Goal: Understand process/instructions: Learn how to perform a task or action

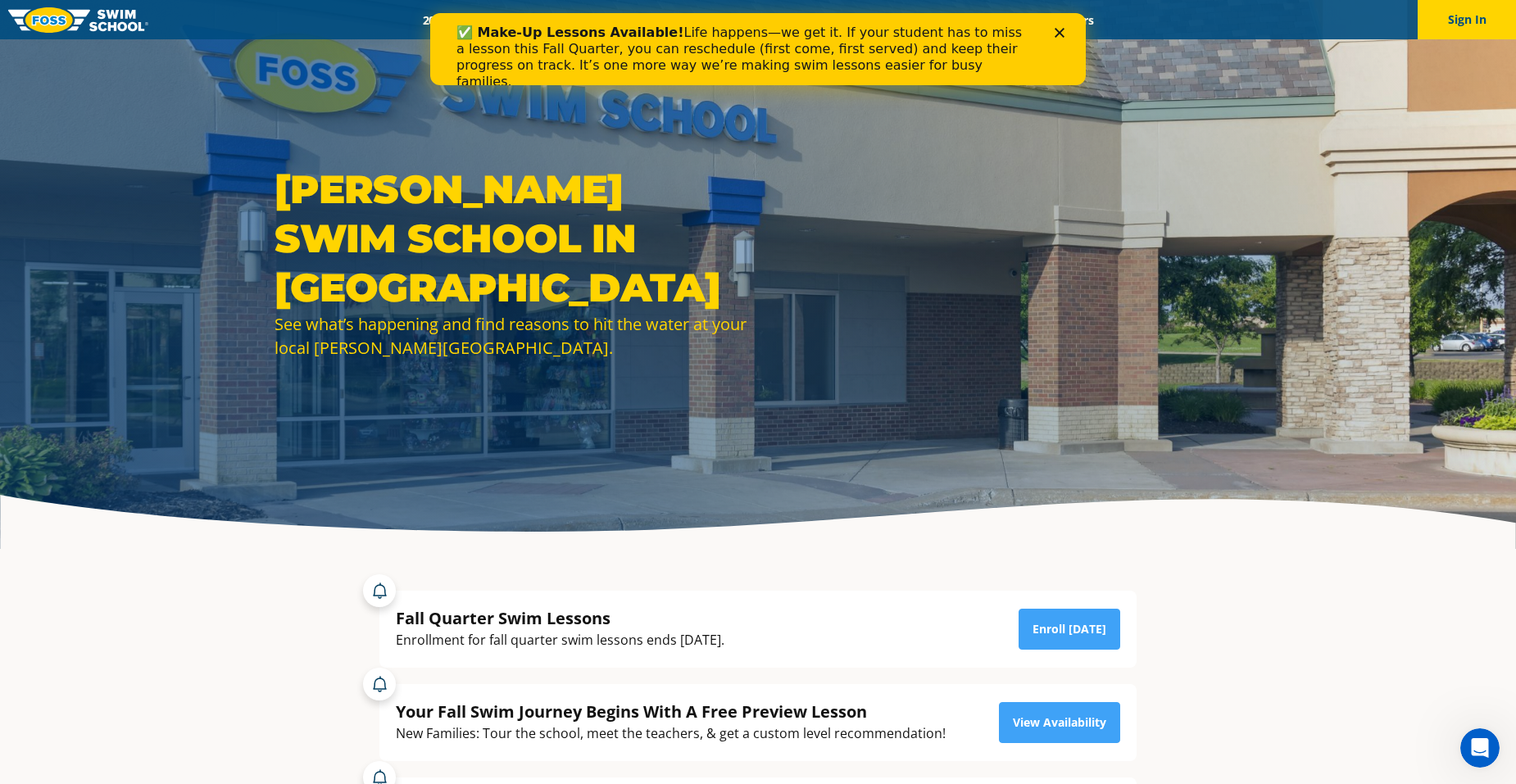
click at [1050, 34] on div "✅ Make-Up Lessons Available! Life happens—we get it. If your student has to mis…" at bounding box center [758, 57] width 603 height 76
click at [1059, 28] on icon "Close" at bounding box center [1059, 33] width 10 height 10
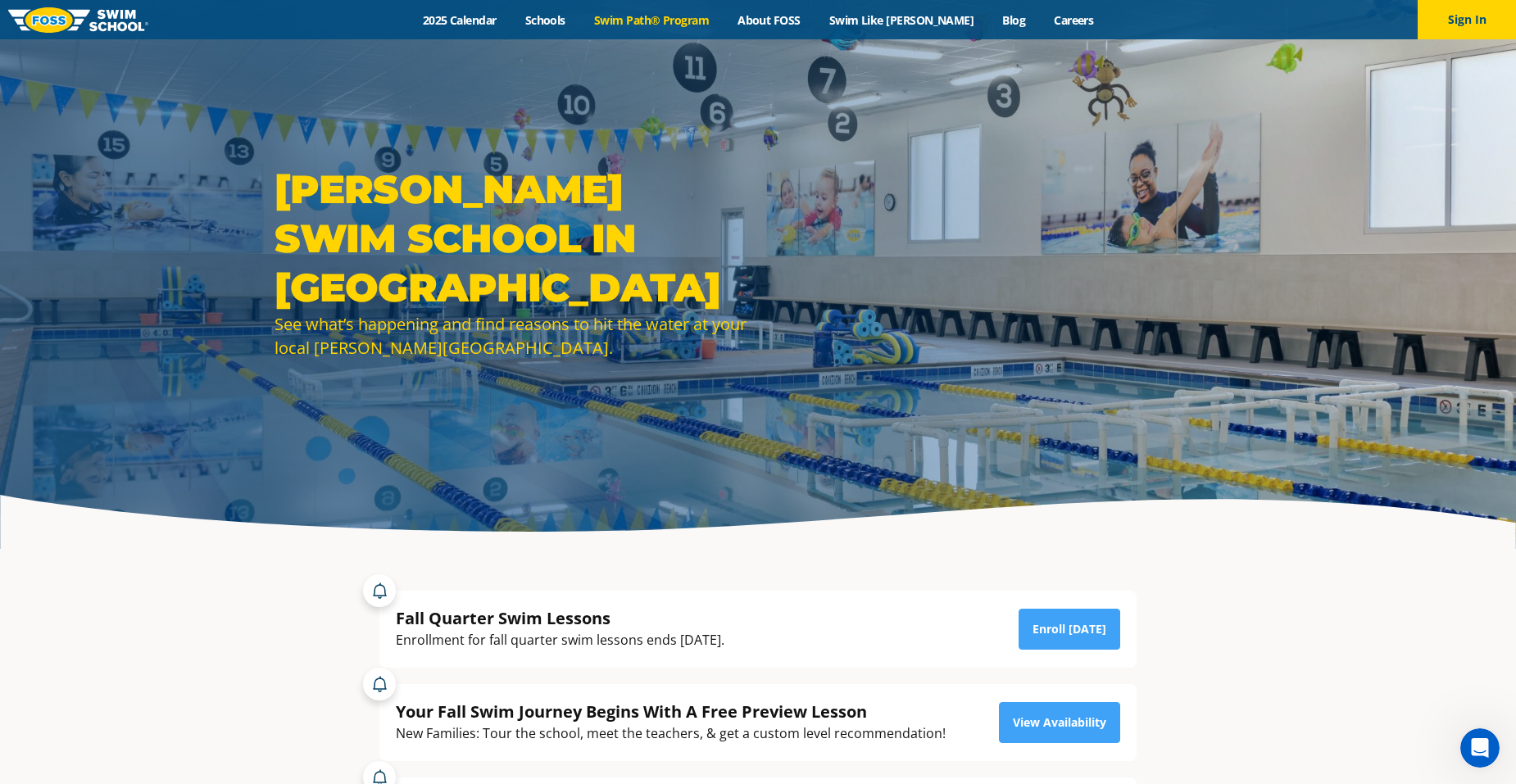
click at [721, 22] on link "Swim Path® Program" at bounding box center [651, 20] width 144 height 16
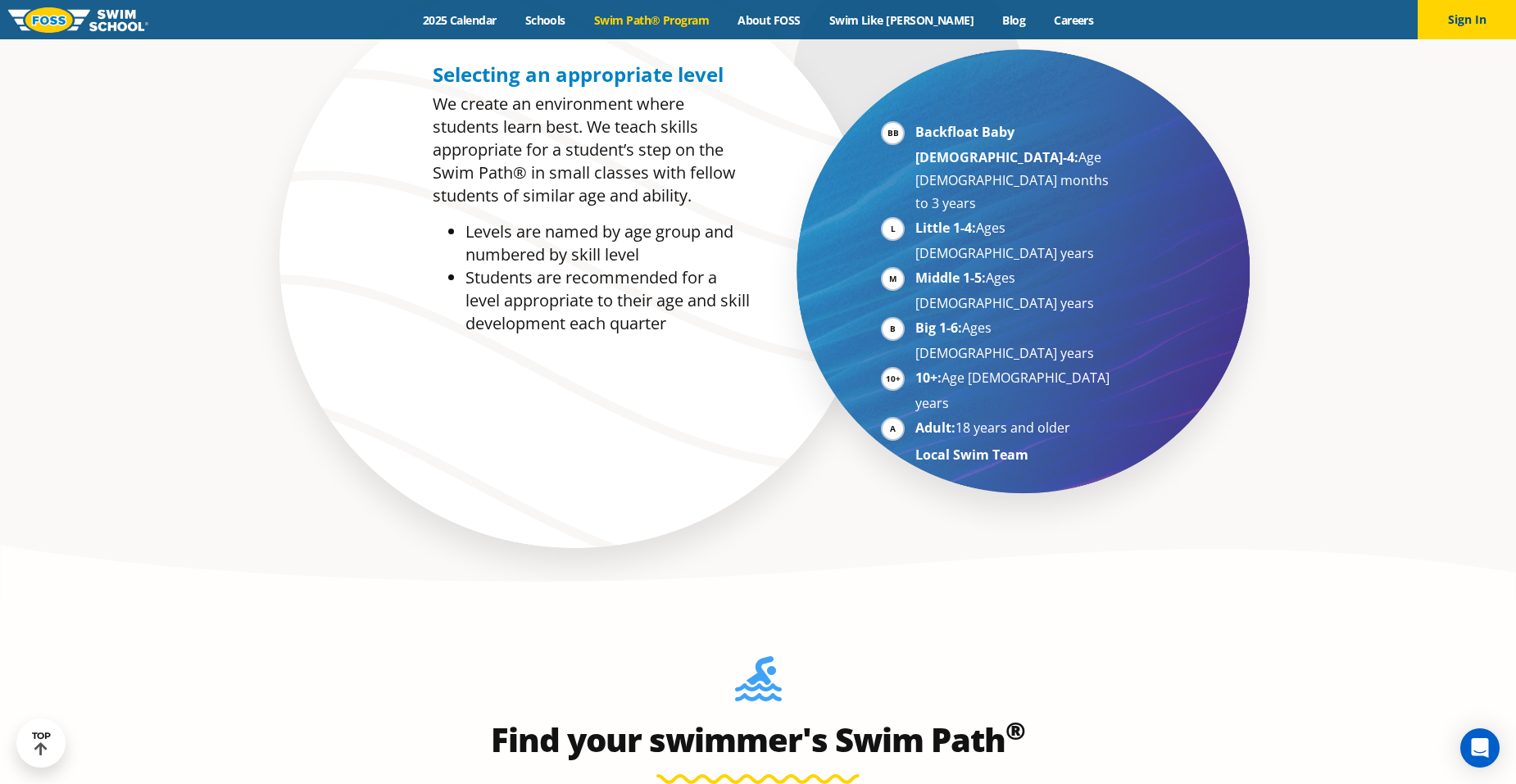
scroll to position [1310, 0]
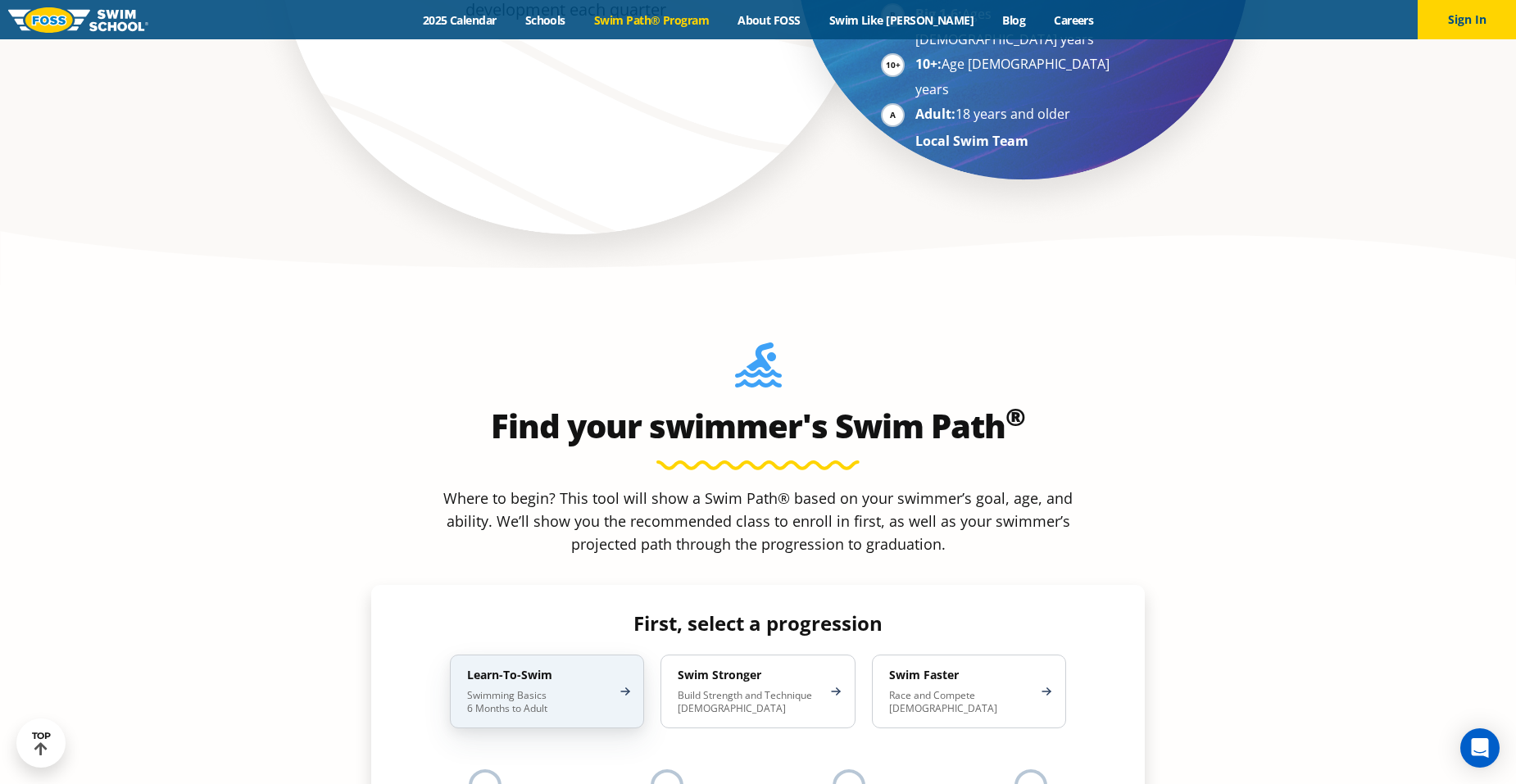
click at [573, 689] on p "Swimming Basics 6 Months to Adult" at bounding box center [539, 702] width 144 height 26
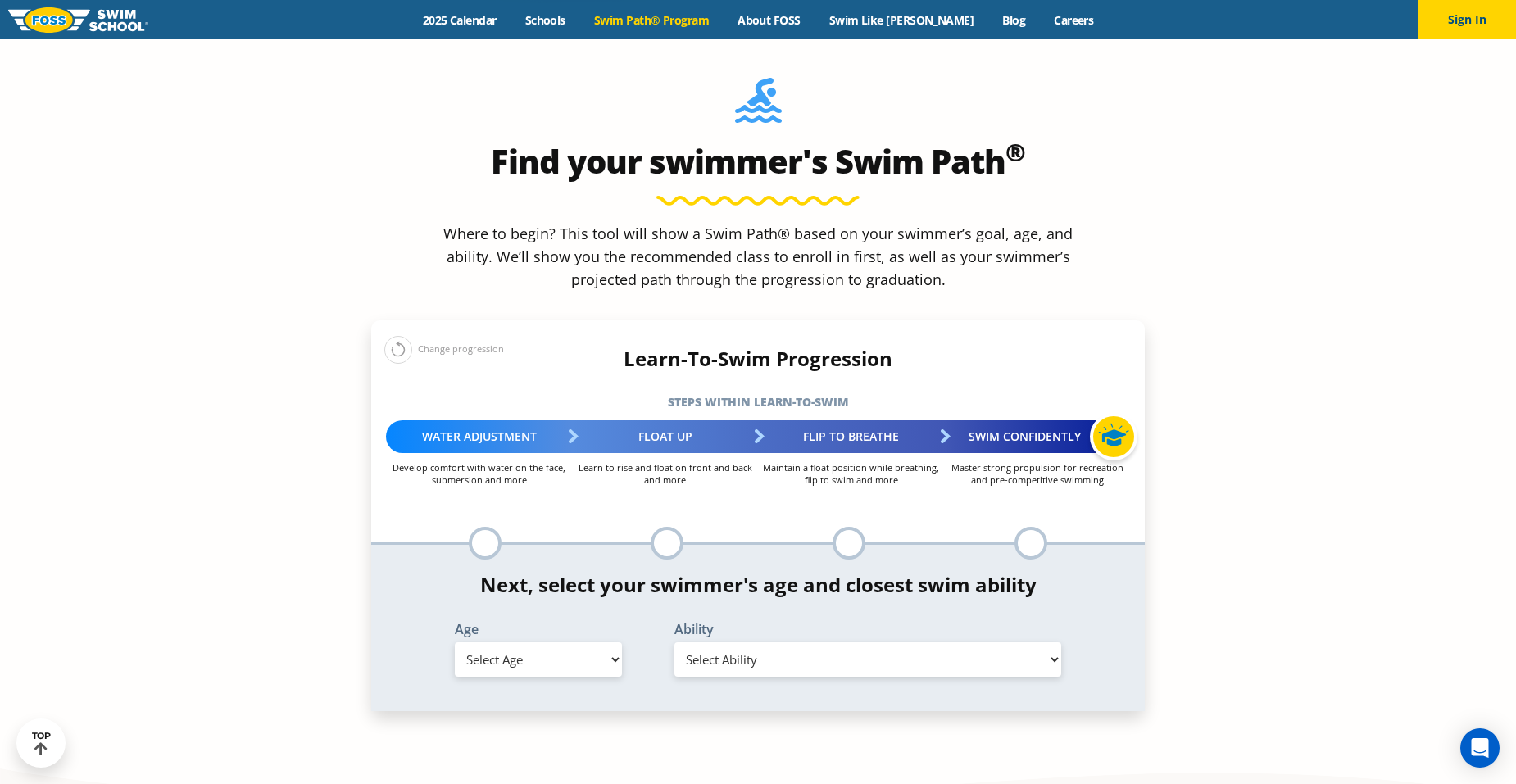
scroll to position [1638, 0]
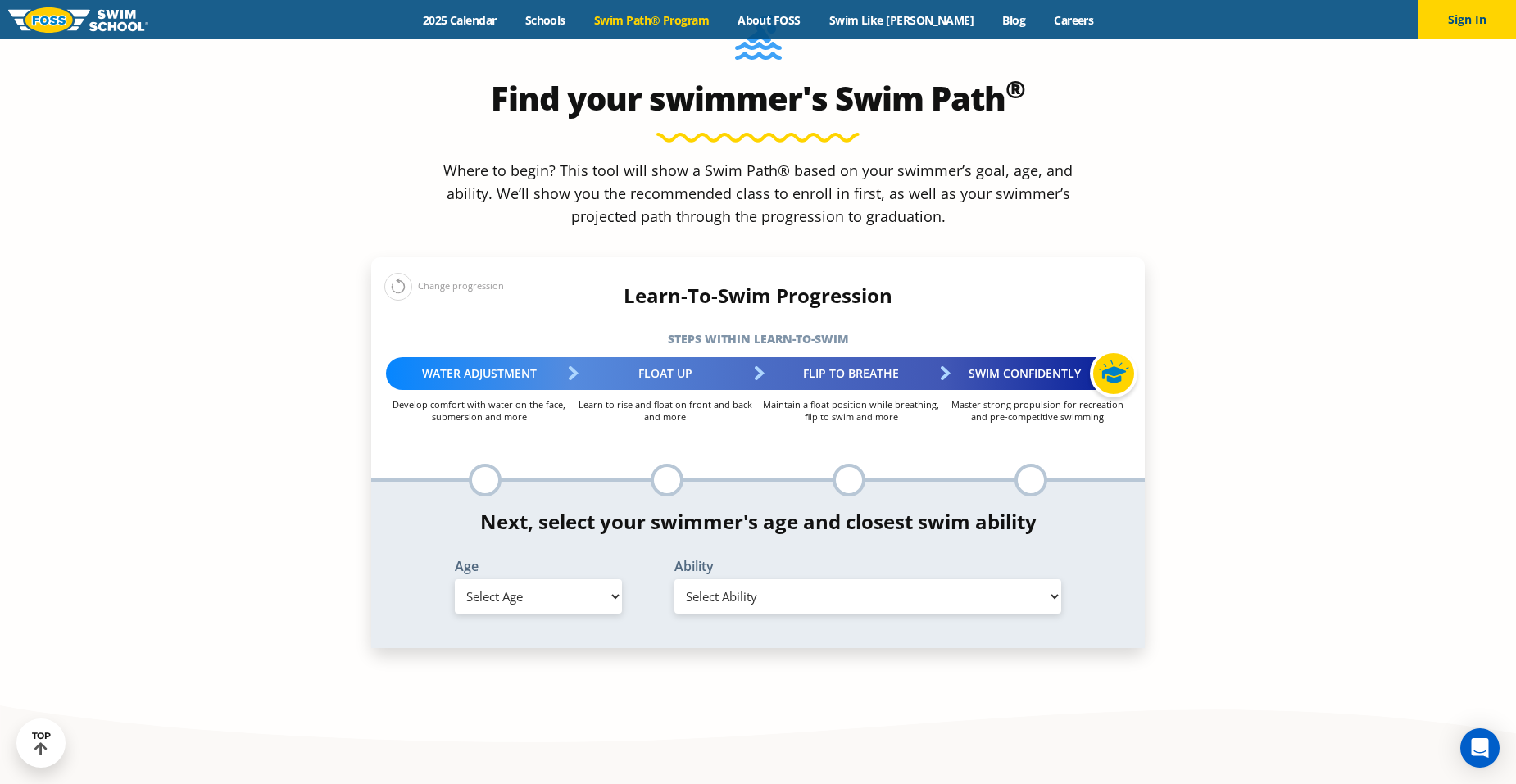
click at [491, 464] on div at bounding box center [484, 480] width 33 height 33
click at [605, 579] on select "Select Age [DEMOGRAPHIC_DATA] months - 1 year 1 year 2 years 3 years 4 years 5 …" at bounding box center [538, 596] width 167 height 34
select select "5-years"
click at [455, 579] on select "Select Age [DEMOGRAPHIC_DATA] months - 1 year 1 year 2 years 3 years 4 years 5 …" at bounding box center [538, 596] width 167 height 34
click at [790, 579] on select "Select Ability First in-water experience When in the water, reliant on a life j…" at bounding box center [868, 596] width 387 height 34
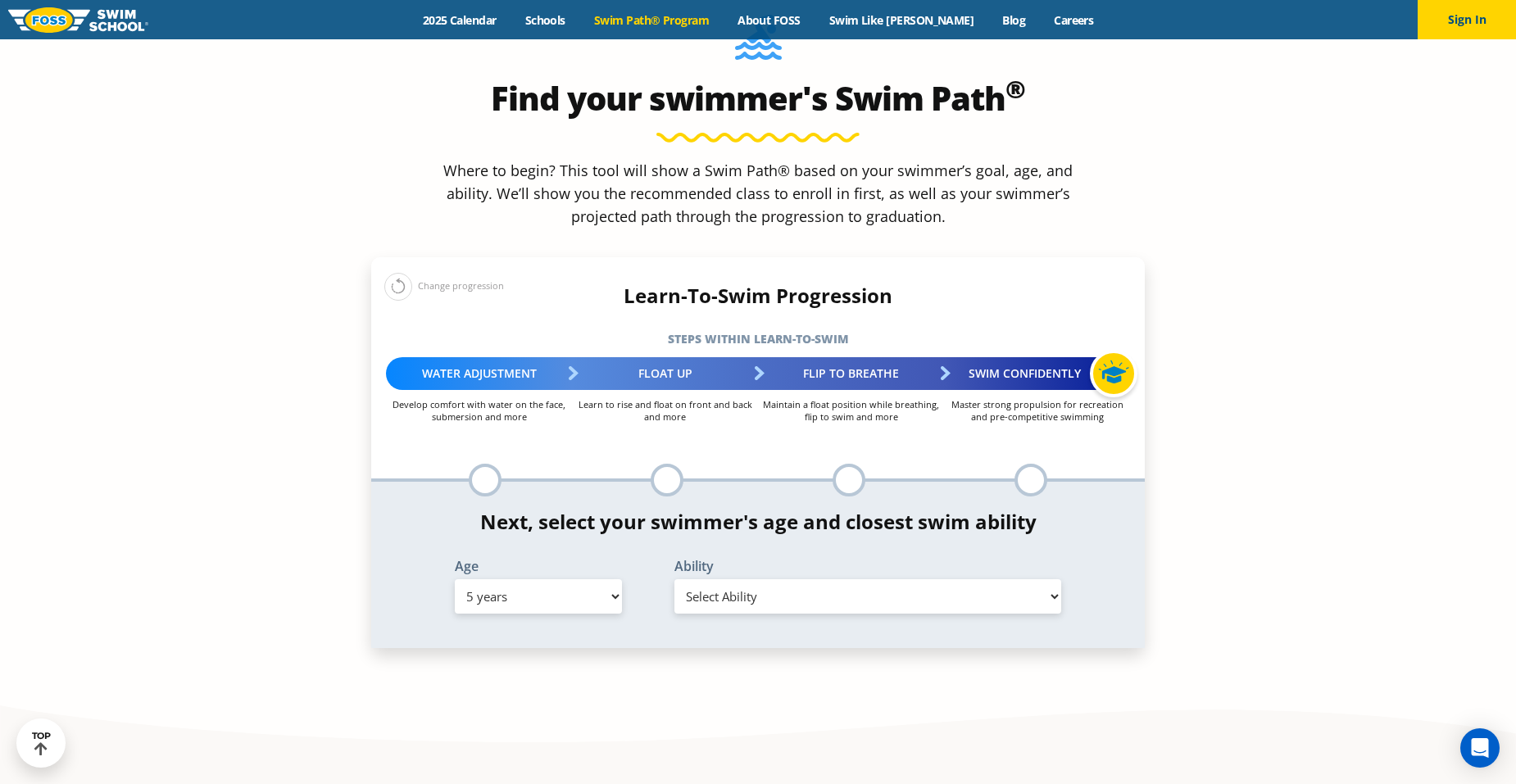
select select "5-years-when-in-the-water-reliant-on-a-life-jacket-or-floatation-device"
click at [674, 579] on select "Select Ability First in-water experience When in the water, reliant on a life j…" at bounding box center [868, 596] width 387 height 34
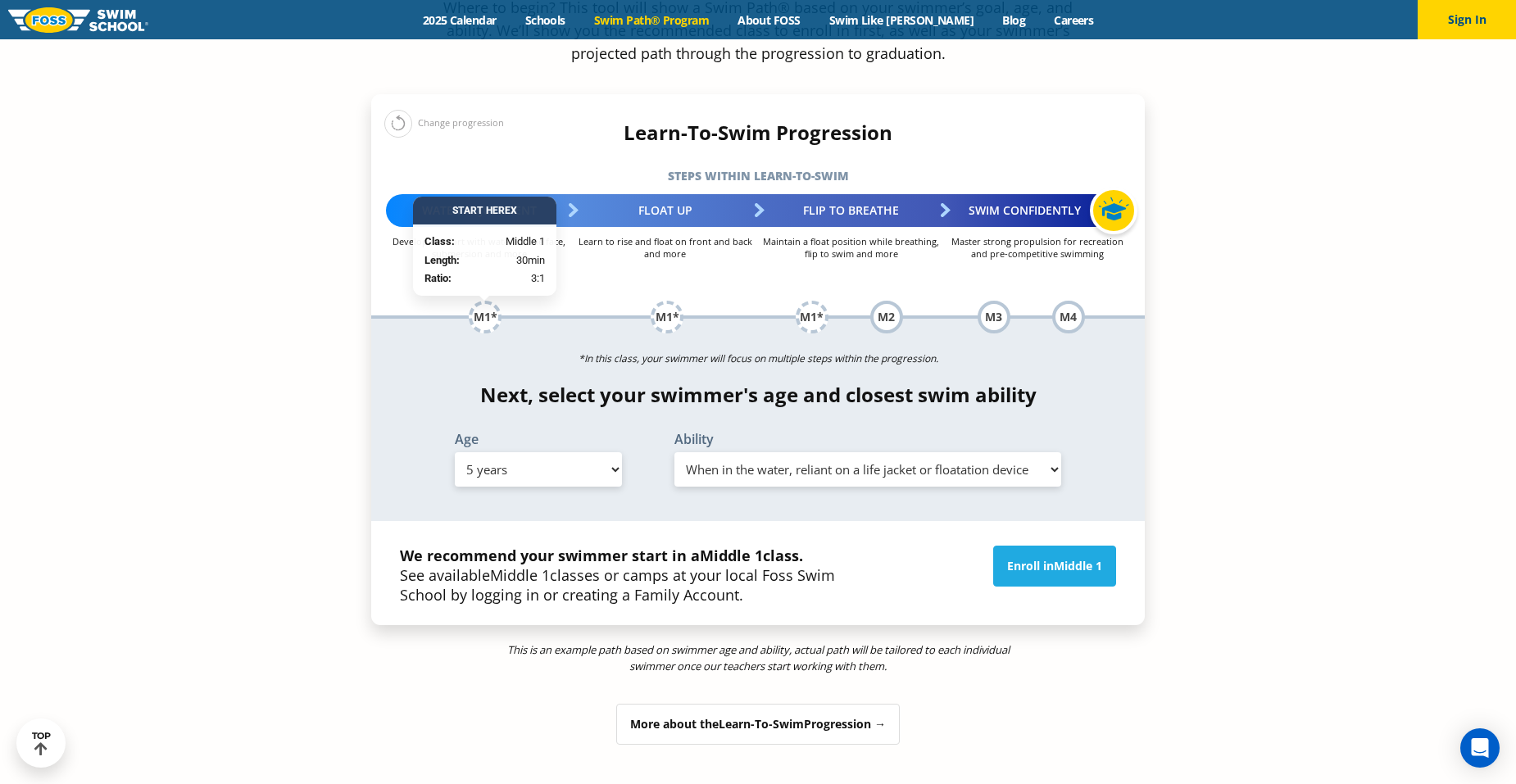
scroll to position [1802, 0]
click at [1072, 557] on span "Middle 1" at bounding box center [1078, 565] width 49 height 16
